Goal: Task Accomplishment & Management: Manage account settings

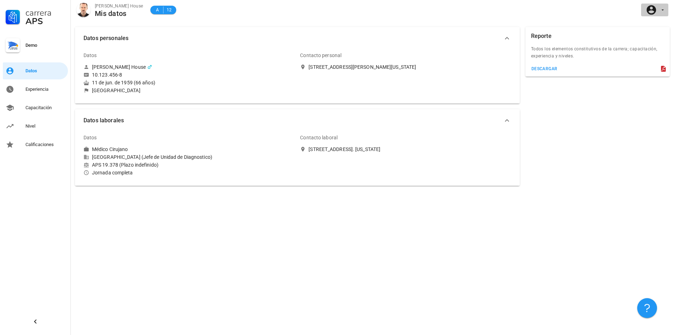
click at [662, 11] on icon "button" at bounding box center [663, 10] width 6 height 6
click at [661, 27] on div "Salir" at bounding box center [659, 28] width 11 height 14
